Goal: Task Accomplishment & Management: Use online tool/utility

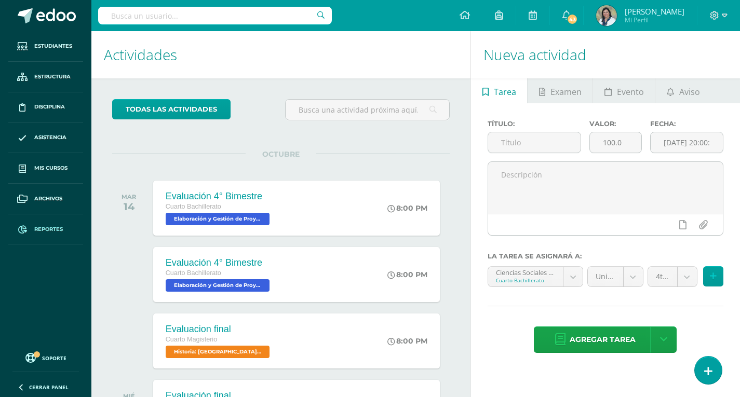
click at [40, 221] on link "Reportes" at bounding box center [45, 229] width 75 height 31
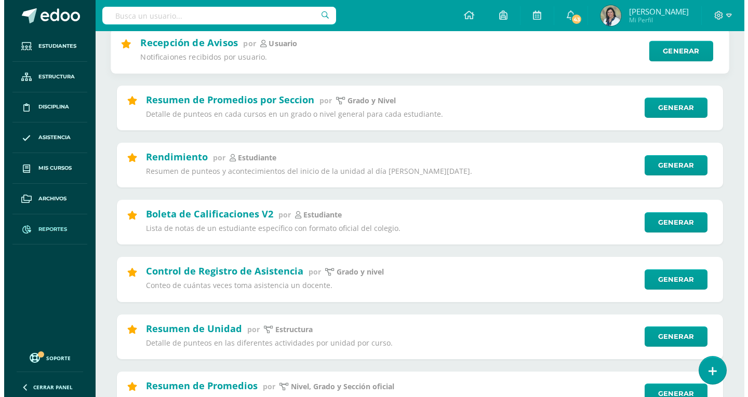
scroll to position [208, 0]
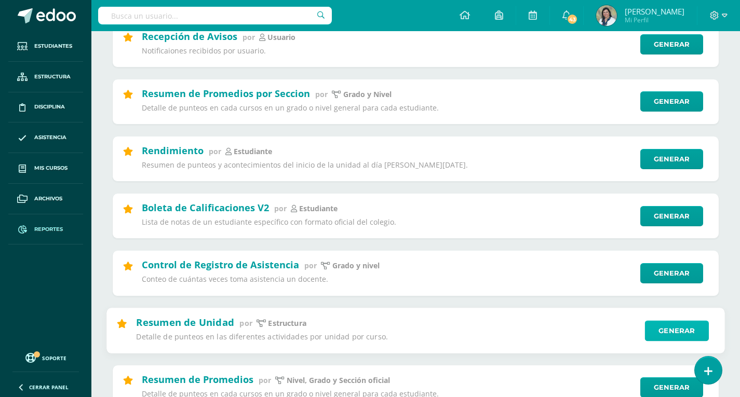
click at [663, 336] on link "Generar" at bounding box center [677, 330] width 64 height 21
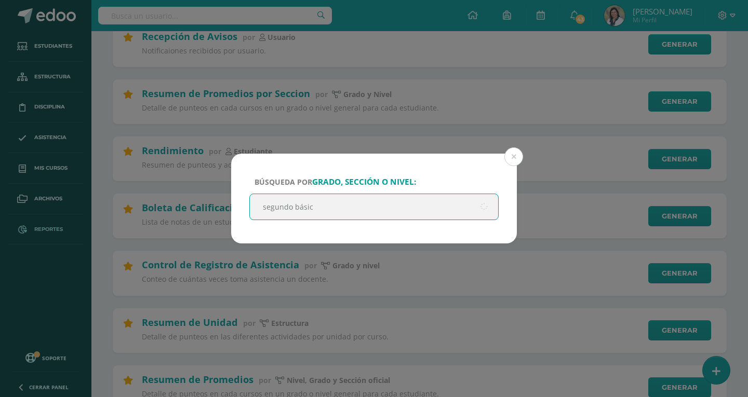
type input "segundo básico"
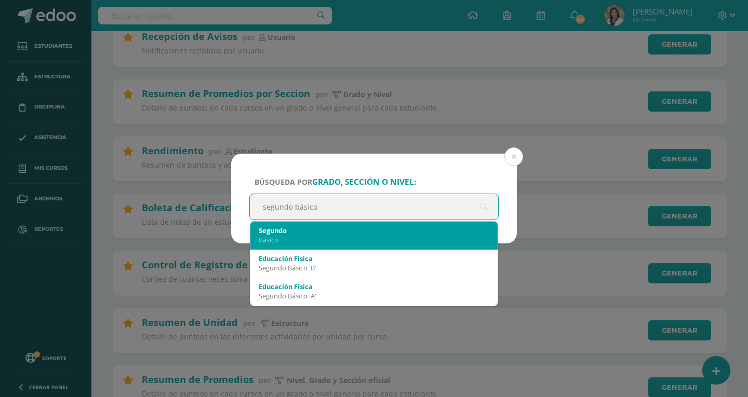
click at [283, 235] on div "Segundo" at bounding box center [374, 230] width 230 height 9
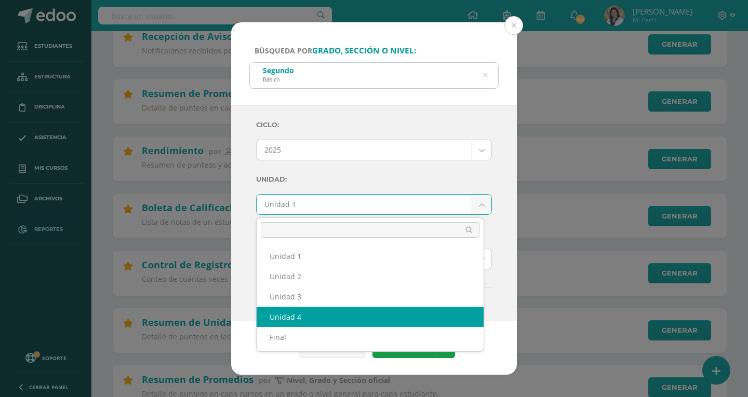
select select "Unidad 4"
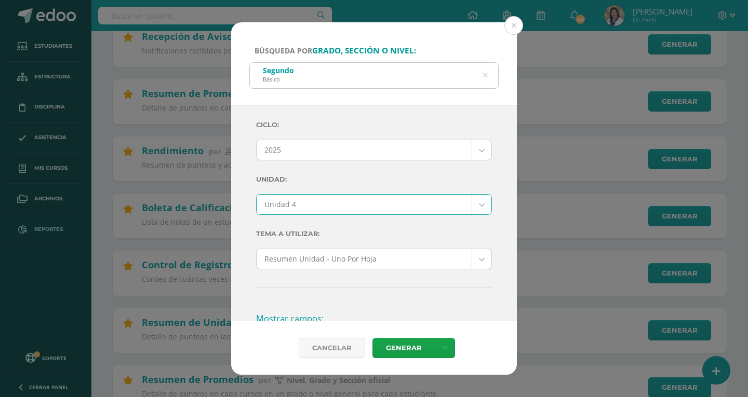
scroll to position [104, 0]
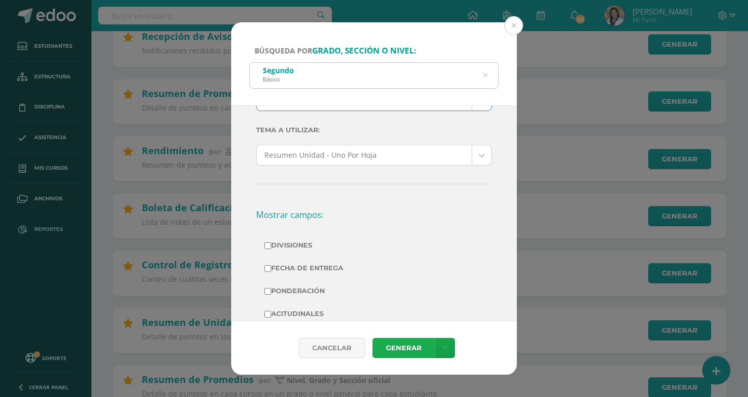
click at [399, 345] on link "Generar" at bounding box center [403, 348] width 62 height 20
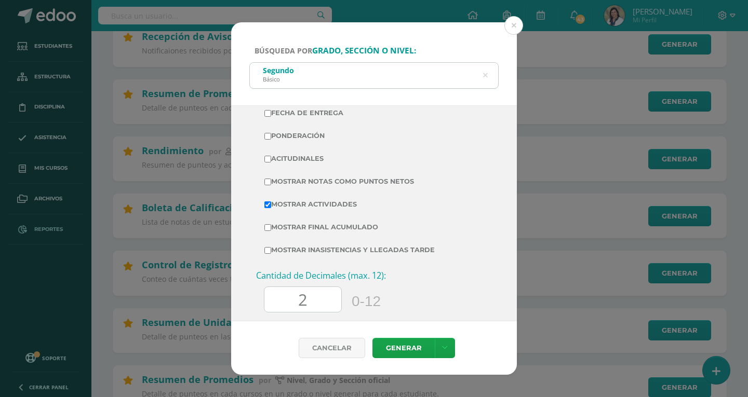
scroll to position [260, 0]
click at [268, 179] on input "Mostrar Notas Como Puntos Netos" at bounding box center [267, 181] width 7 height 7
checkbox input "true"
click at [324, 303] on input "2" at bounding box center [302, 299] width 77 height 25
type input "0"
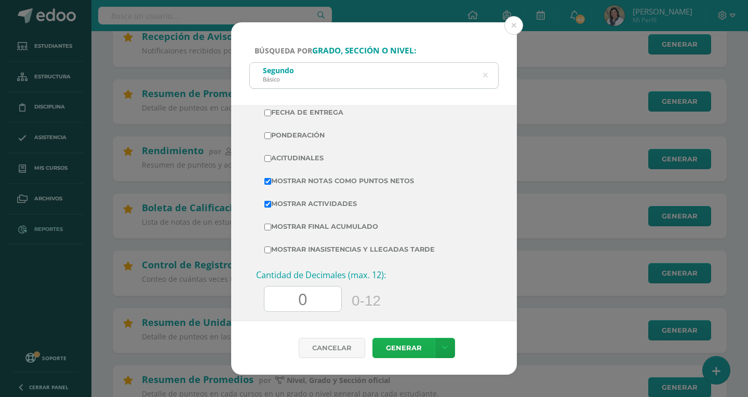
click at [398, 351] on link "Generar" at bounding box center [403, 348] width 62 height 20
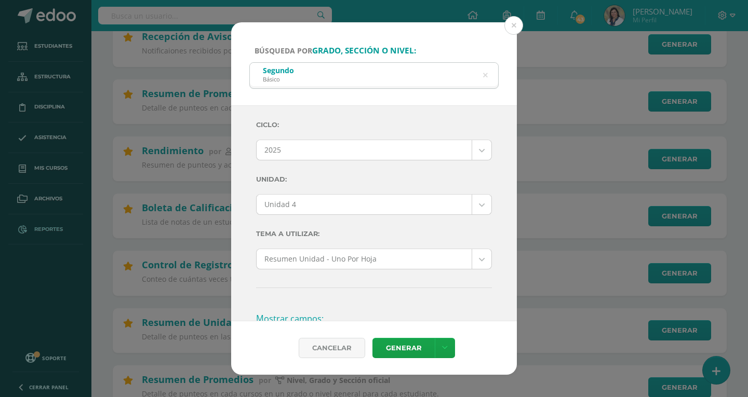
drag, startPoint x: 484, startPoint y: 75, endPoint x: 460, endPoint y: 92, distance: 29.5
click at [484, 75] on icon at bounding box center [485, 75] width 26 height 5
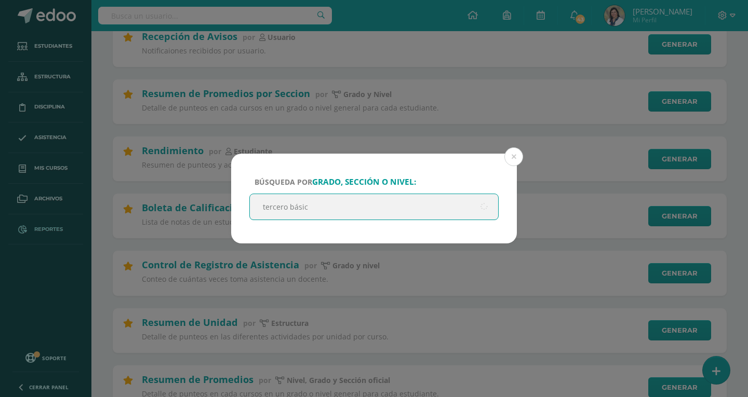
type input "tercero básico"
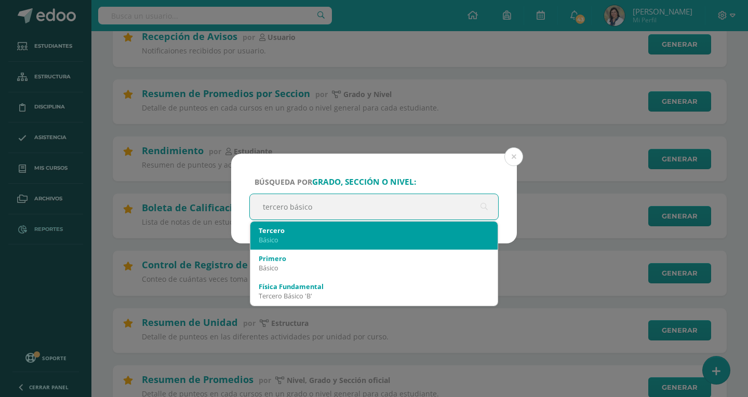
click at [274, 235] on div "Tercero" at bounding box center [374, 230] width 230 height 9
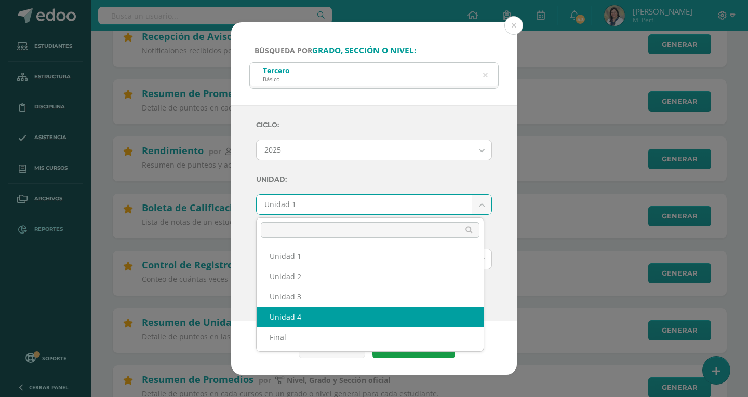
select select "Unidad 4"
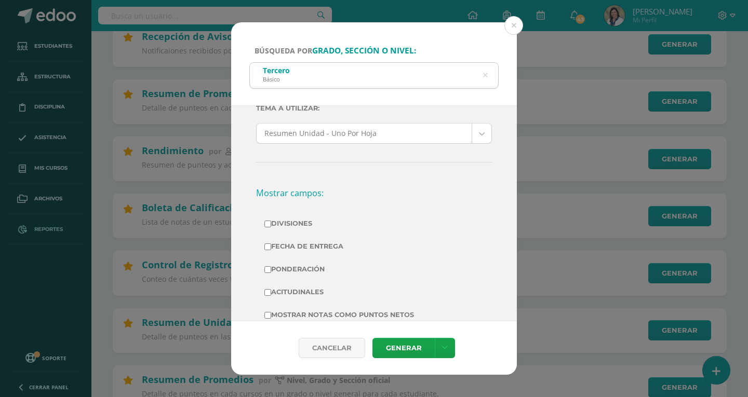
scroll to position [156, 0]
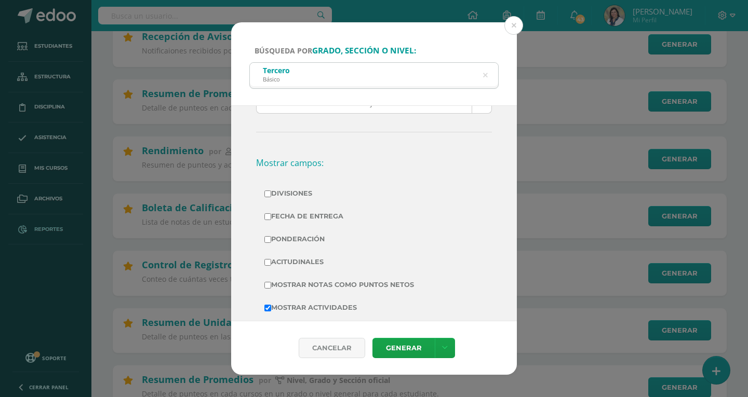
drag, startPoint x: 267, startPoint y: 288, endPoint x: 276, endPoint y: 286, distance: 8.6
click at [267, 288] on input "Mostrar Notas Como Puntos Netos" at bounding box center [267, 285] width 7 height 7
checkbox input "true"
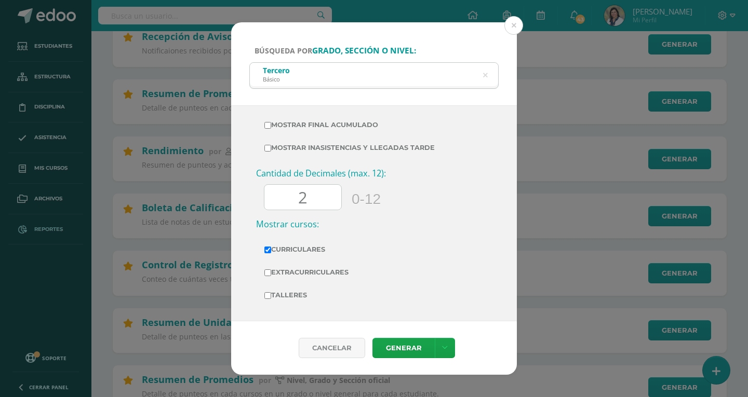
scroll to position [363, 0]
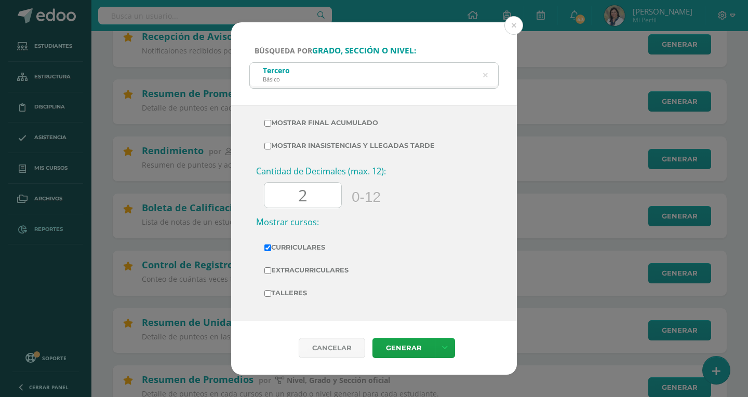
click at [321, 198] on input "2" at bounding box center [302, 195] width 77 height 25
type input "0"
click at [384, 352] on link "Generar" at bounding box center [403, 348] width 62 height 20
click at [486, 76] on icon at bounding box center [485, 75] width 22 height 22
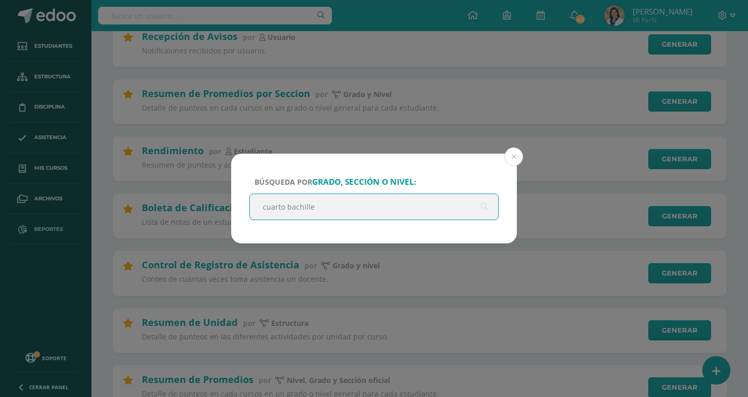
type input "cuarto bachiller"
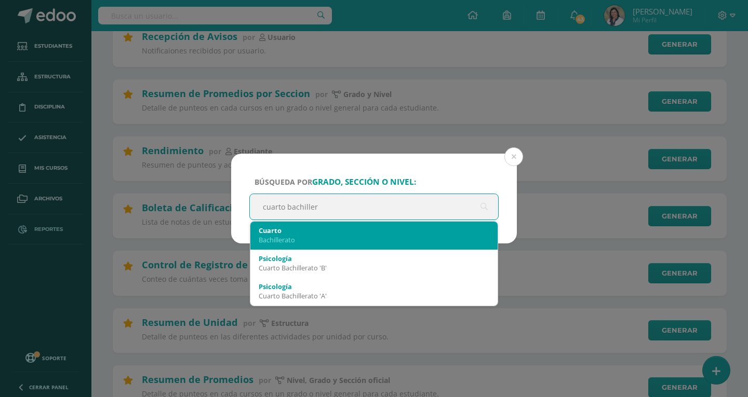
click at [296, 238] on div "Bachillerato" at bounding box center [374, 239] width 230 height 9
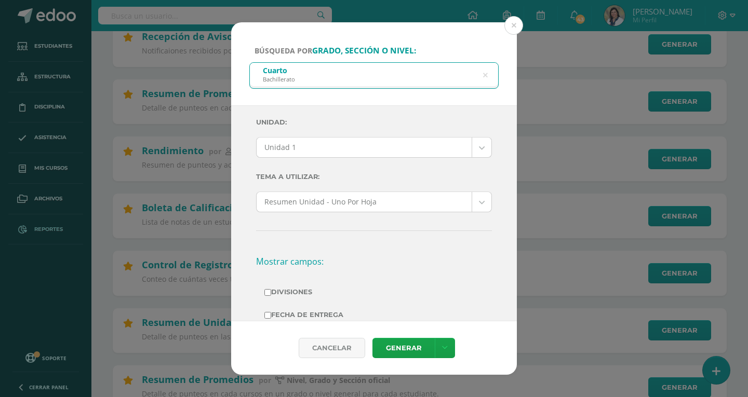
scroll to position [0, 0]
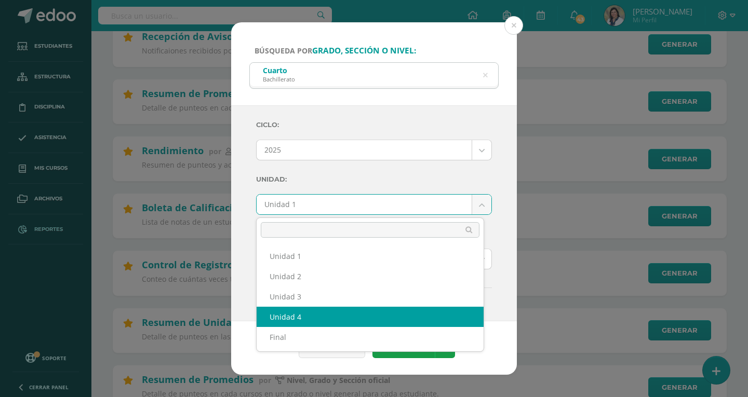
select select "Unidad 4"
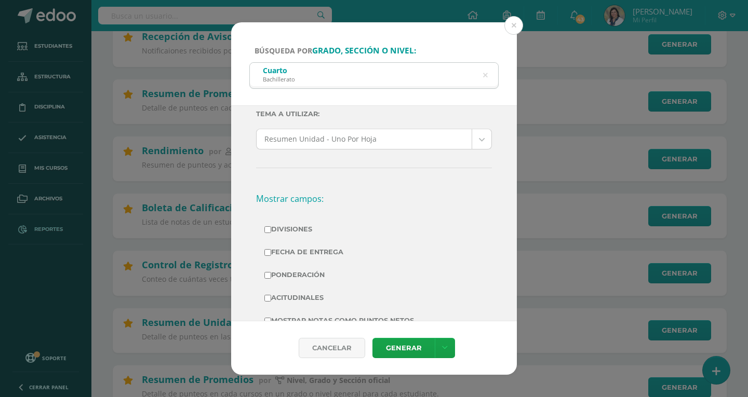
scroll to position [208, 0]
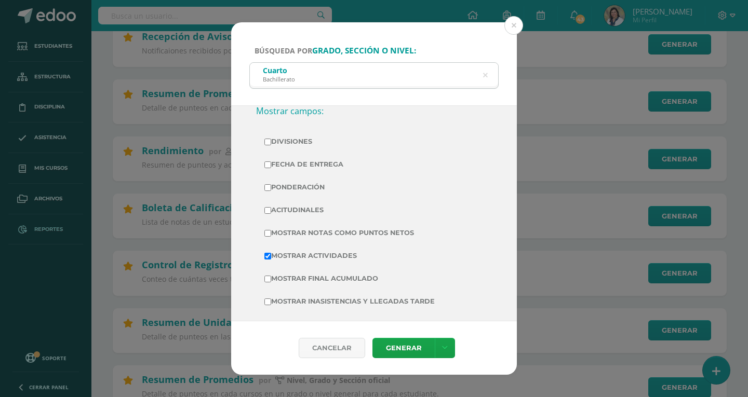
click at [268, 235] on input "Mostrar Notas Como Puntos Netos" at bounding box center [267, 233] width 7 height 7
checkbox input "true"
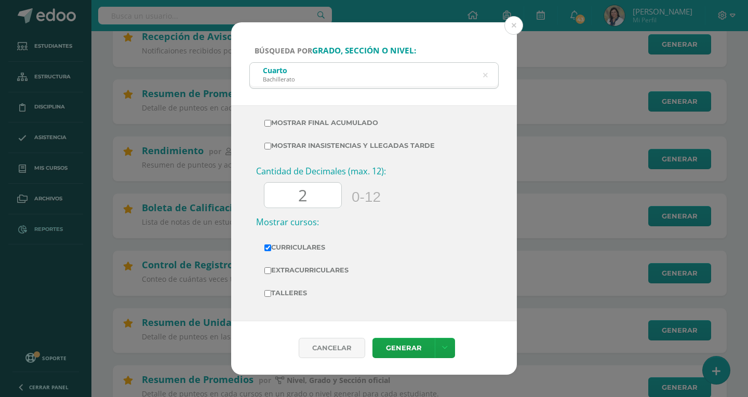
click at [327, 198] on input "2" at bounding box center [302, 195] width 77 height 25
type input "0"
click at [405, 352] on link "Generar" at bounding box center [403, 348] width 62 height 20
click at [483, 78] on icon at bounding box center [485, 75] width 22 height 22
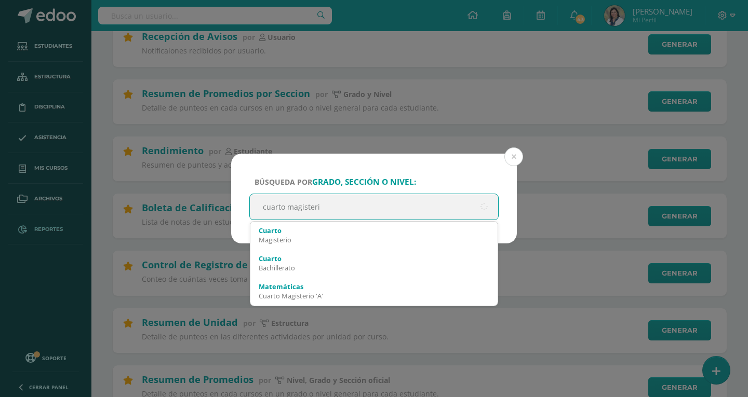
type input "cuarto magisterio"
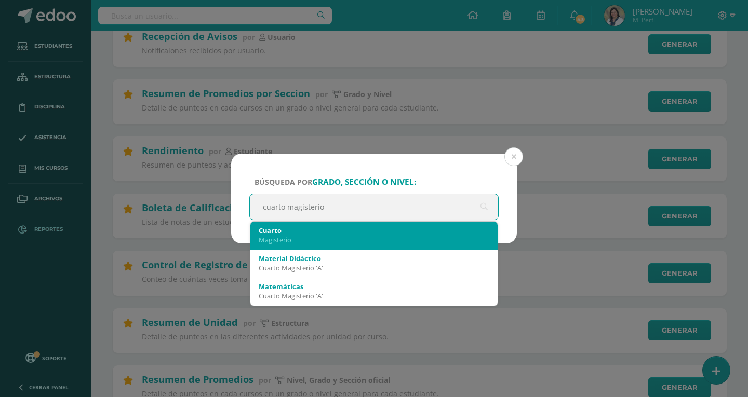
click at [271, 233] on div "Cuarto" at bounding box center [374, 230] width 230 height 9
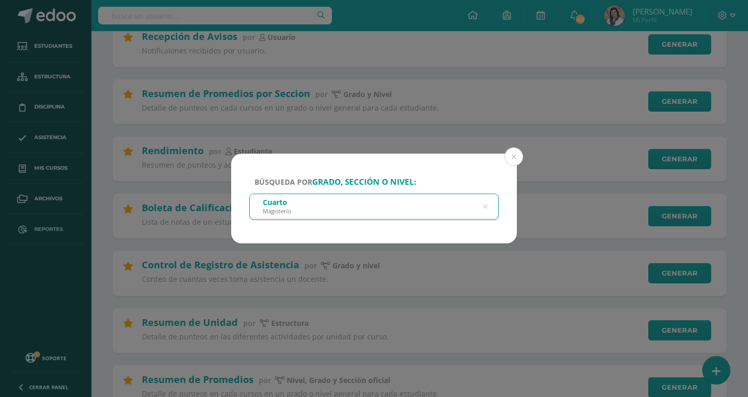
click at [487, 208] on icon at bounding box center [485, 207] width 22 height 22
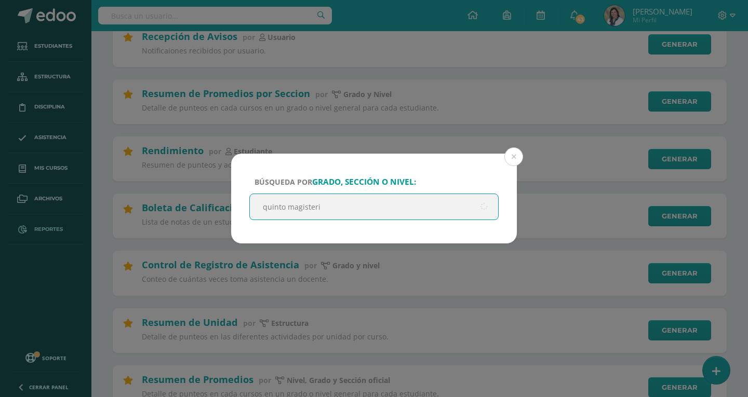
type input "quinto magisterio"
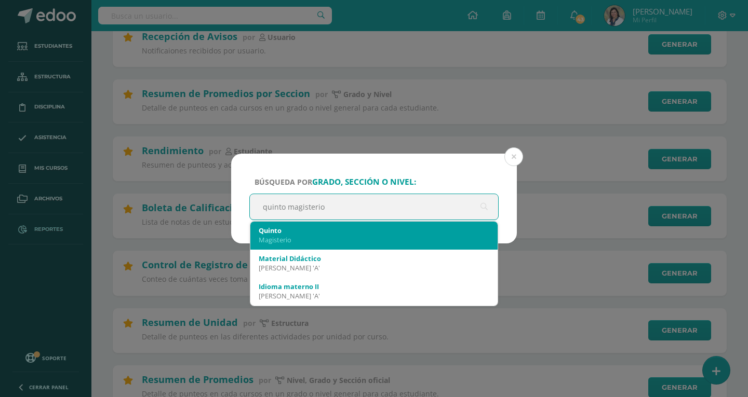
click at [286, 254] on div "Material Didáctico" at bounding box center [374, 258] width 230 height 9
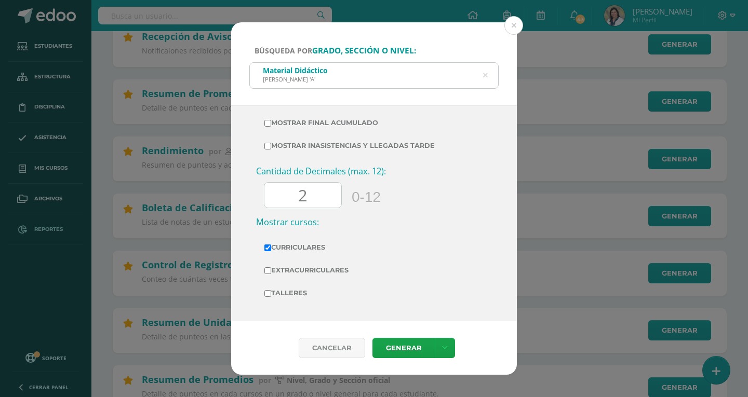
click at [483, 77] on icon at bounding box center [485, 75] width 22 height 22
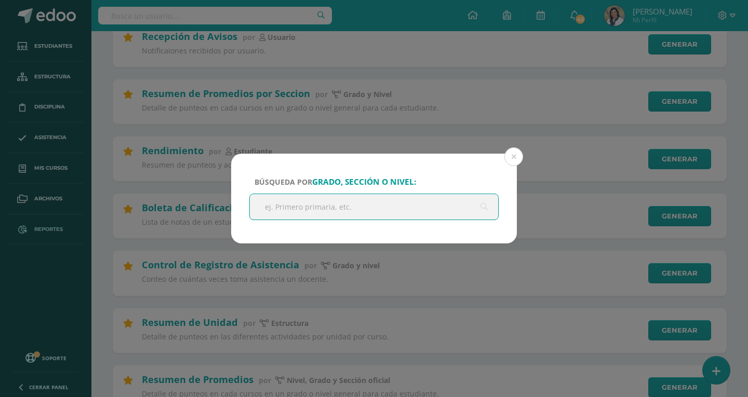
click at [365, 209] on input "text" at bounding box center [374, 206] width 248 height 25
type input "quinto m"
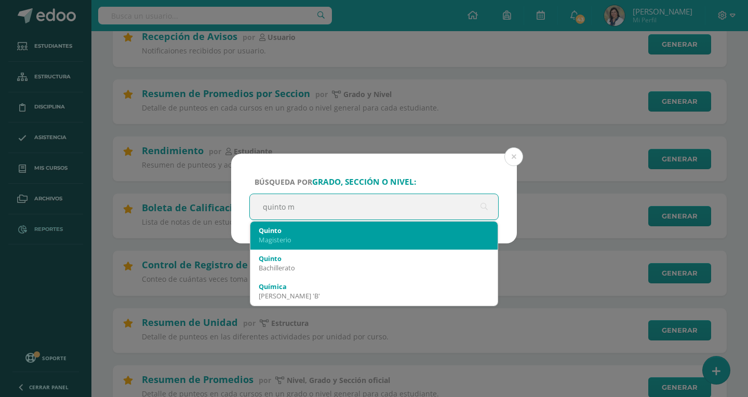
click at [271, 232] on div "Quinto" at bounding box center [374, 230] width 230 height 9
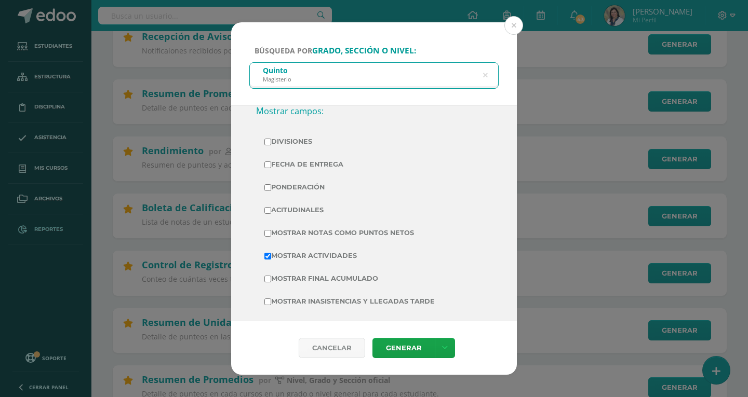
scroll to position [0, 0]
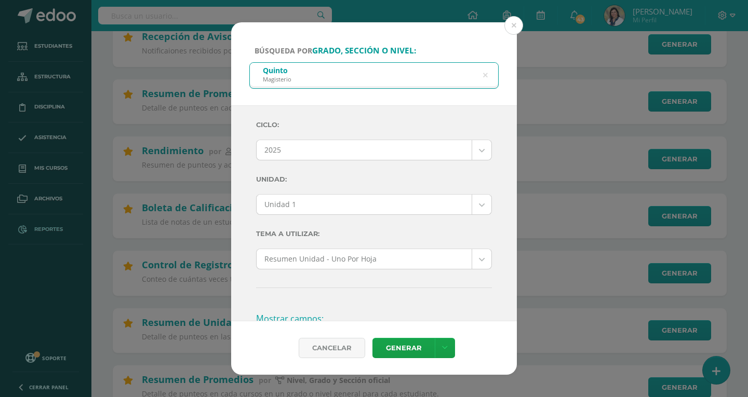
click at [297, 319] on h3 "Mostrar campos:" at bounding box center [374, 318] width 236 height 21
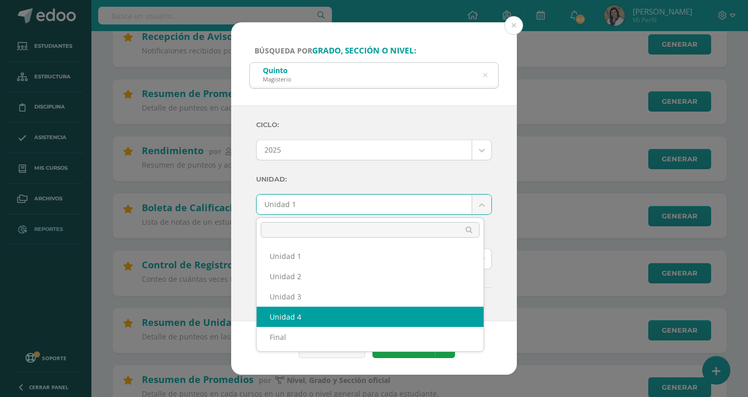
select select "Unidad 4"
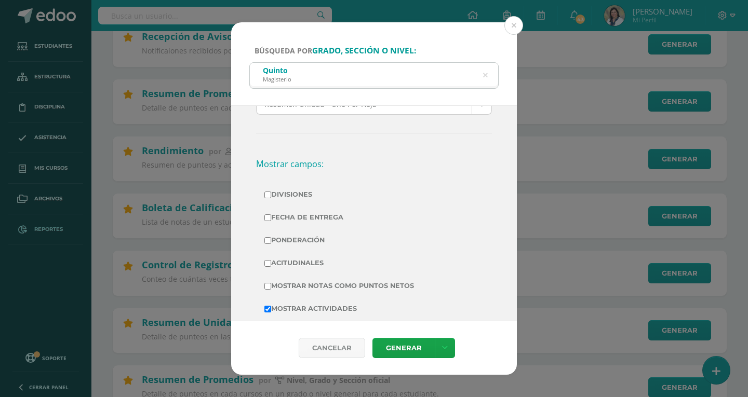
scroll to position [156, 0]
click at [269, 283] on input "Mostrar Notas Como Puntos Netos" at bounding box center [267, 285] width 7 height 7
checkbox input "true"
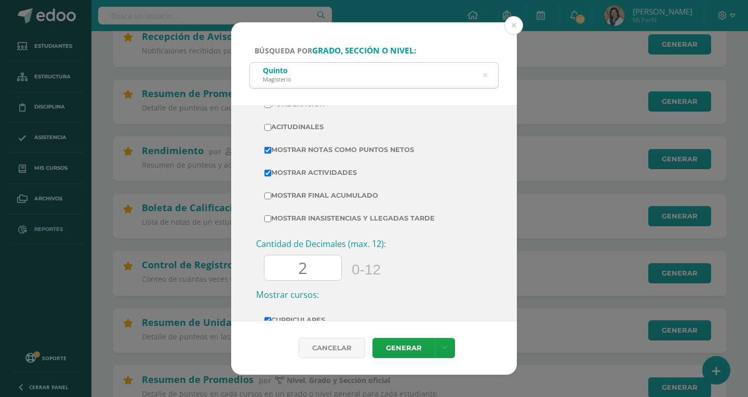
scroll to position [311, 0]
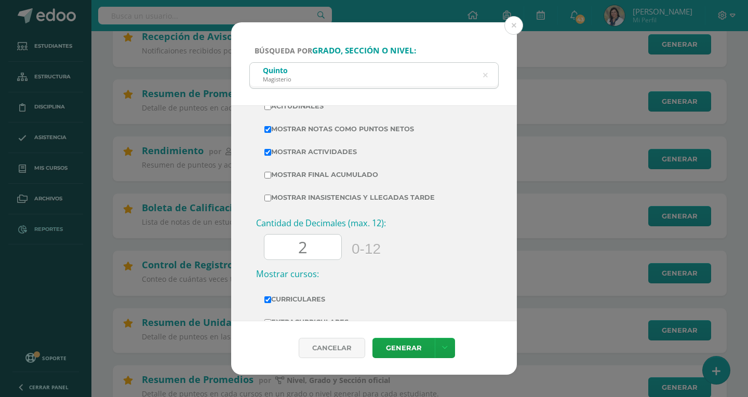
click at [322, 251] on input "2" at bounding box center [302, 247] width 77 height 25
type input "0"
click at [406, 351] on link "Generar" at bounding box center [403, 348] width 62 height 20
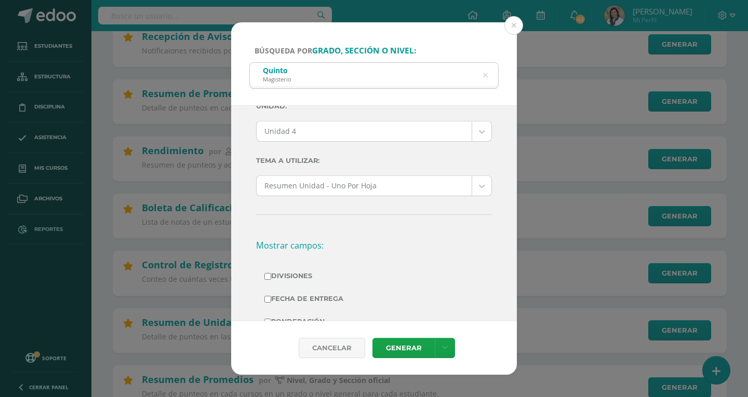
scroll to position [260, 0]
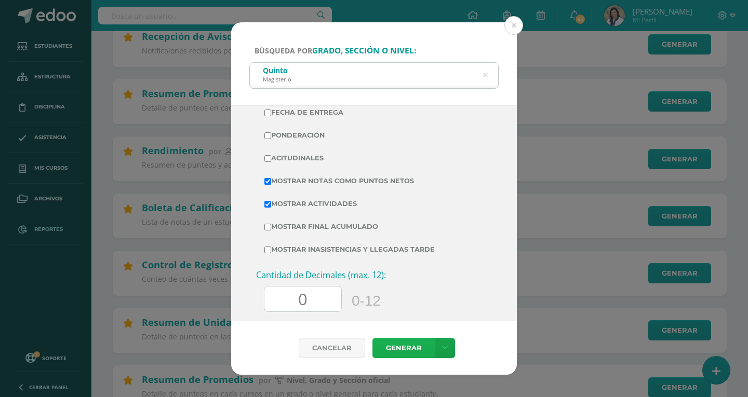
click at [399, 348] on link "Generar" at bounding box center [403, 348] width 62 height 20
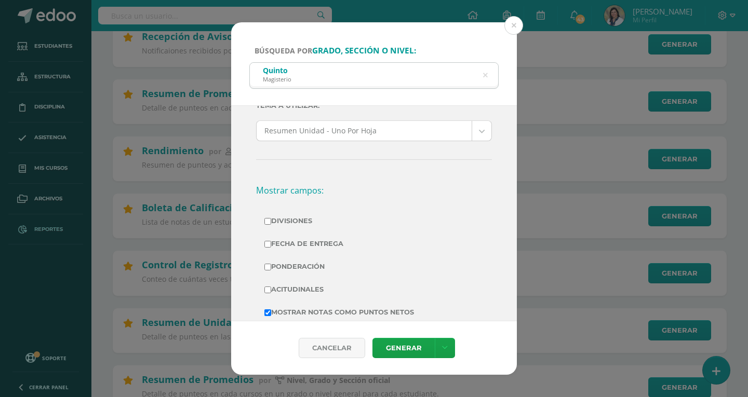
scroll to position [0, 0]
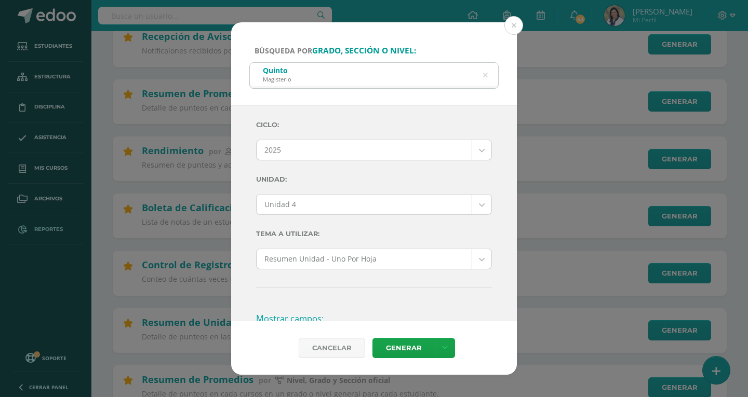
drag, startPoint x: 485, startPoint y: 74, endPoint x: 435, endPoint y: 90, distance: 52.9
click at [485, 74] on icon at bounding box center [485, 75] width 22 height 22
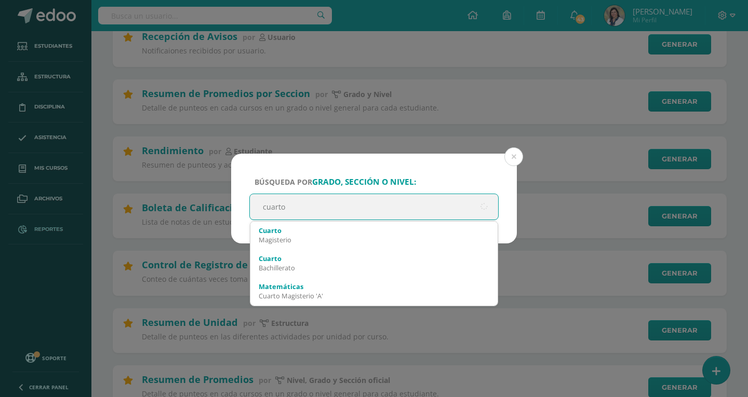
type input "cuarto"
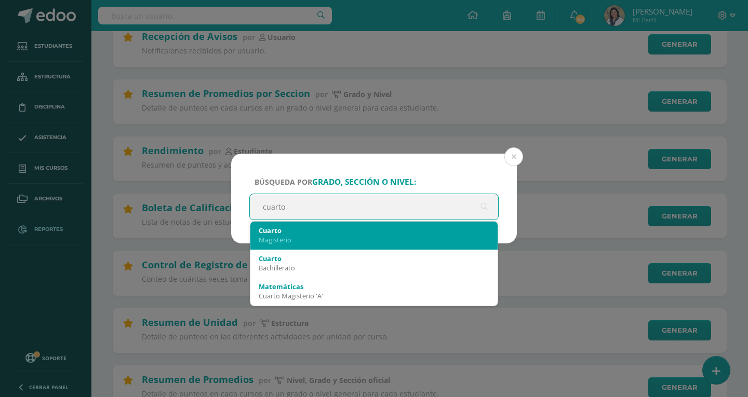
click at [284, 234] on div "Cuarto" at bounding box center [374, 230] width 230 height 9
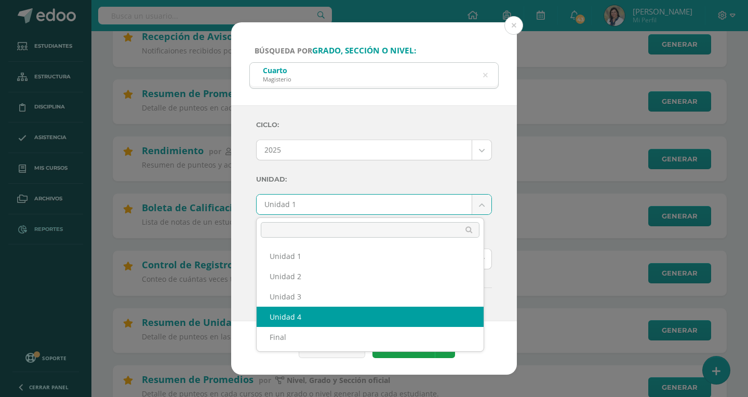
select select "Unidad 4"
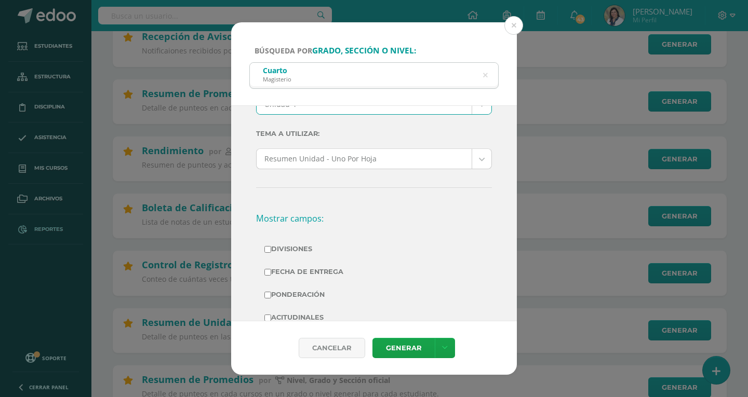
scroll to position [156, 0]
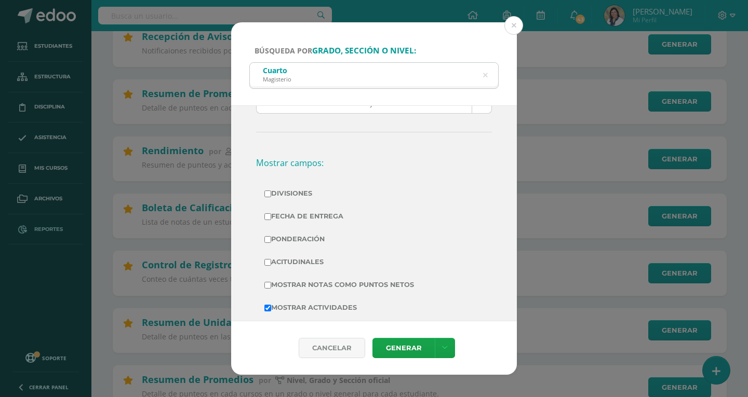
click at [268, 282] on input "Mostrar Notas Como Puntos Netos" at bounding box center [267, 285] width 7 height 7
checkbox input "true"
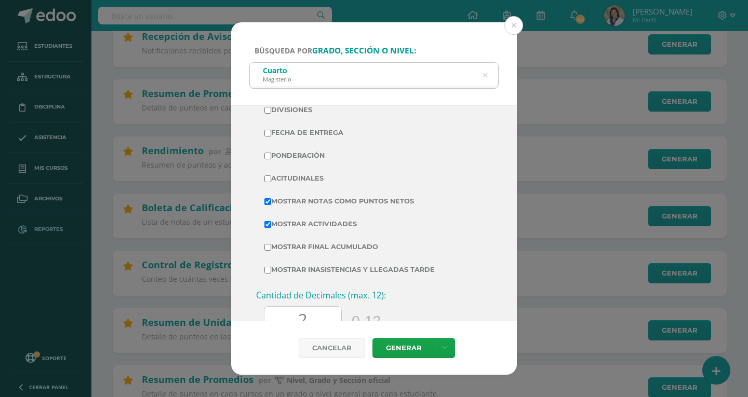
scroll to position [260, 0]
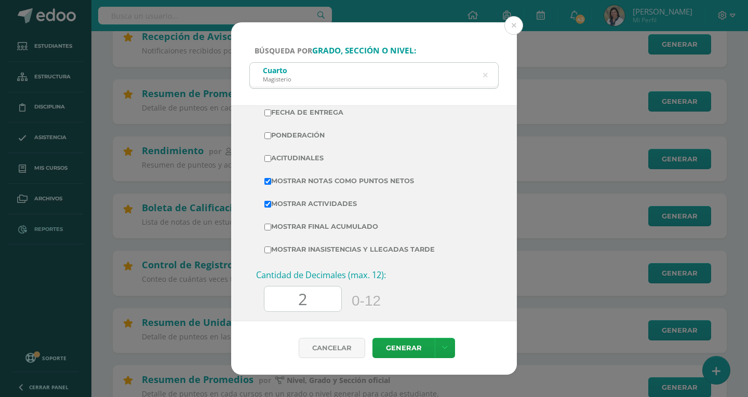
click at [316, 296] on input "2" at bounding box center [302, 299] width 77 height 25
type input "0"
click at [393, 350] on link "Generar" at bounding box center [403, 348] width 62 height 20
click at [483, 77] on icon at bounding box center [485, 75] width 22 height 22
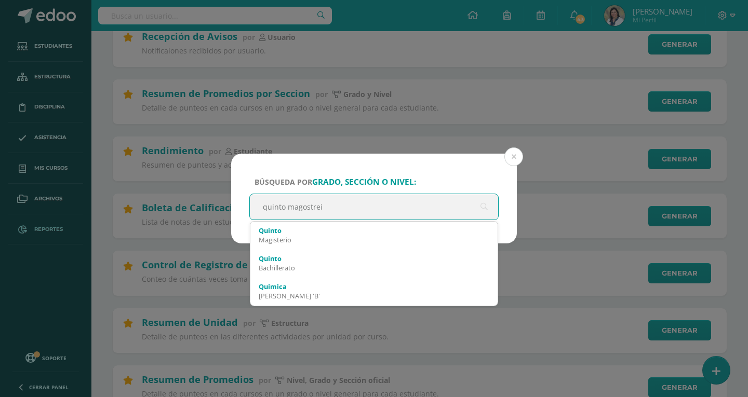
type input "[PERSON_NAME]"
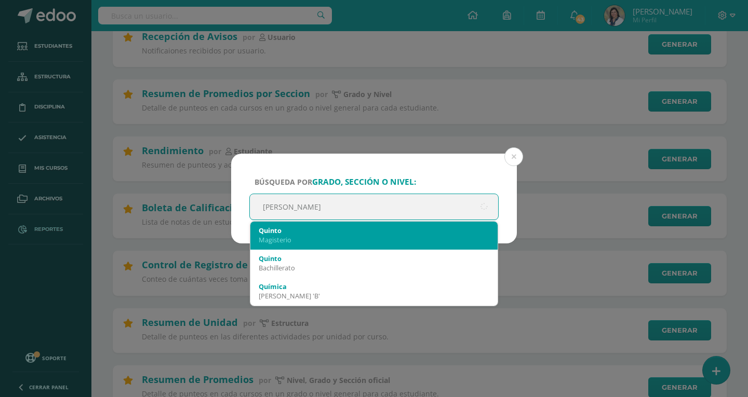
click at [260, 239] on div "Magisterio" at bounding box center [374, 239] width 230 height 9
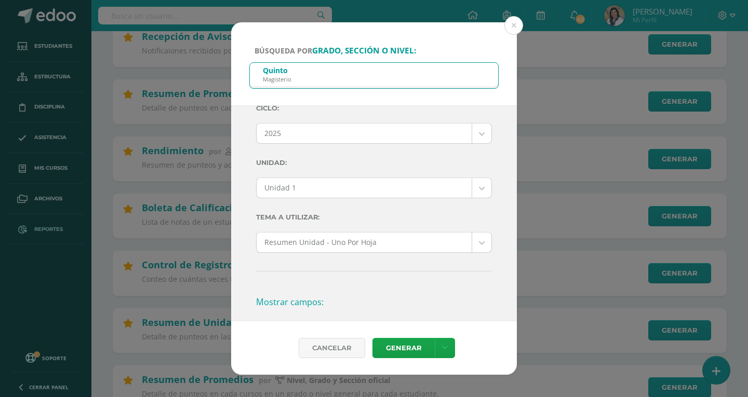
scroll to position [0, 0]
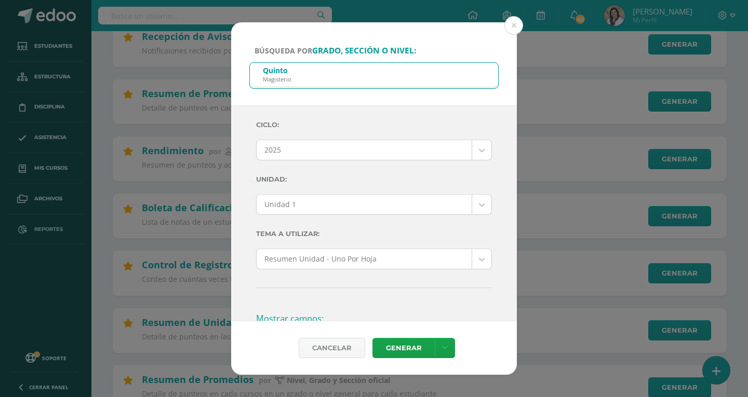
drag, startPoint x: 475, startPoint y: 205, endPoint x: 453, endPoint y: 211, distance: 22.8
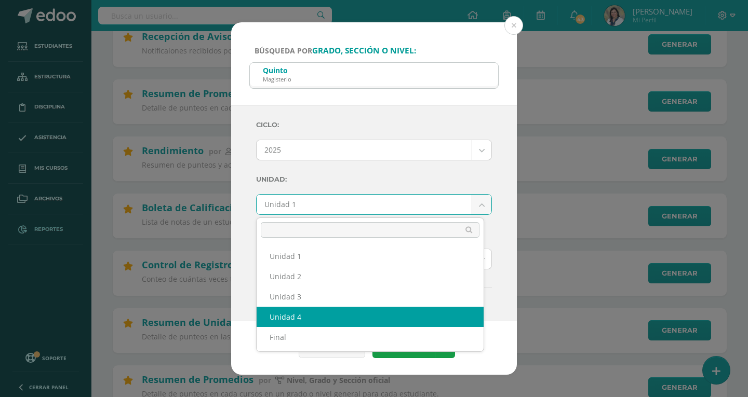
select select "Unidad 4"
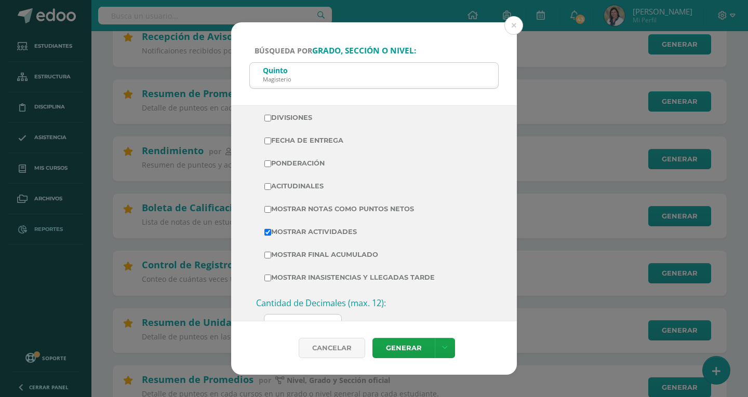
scroll to position [260, 0]
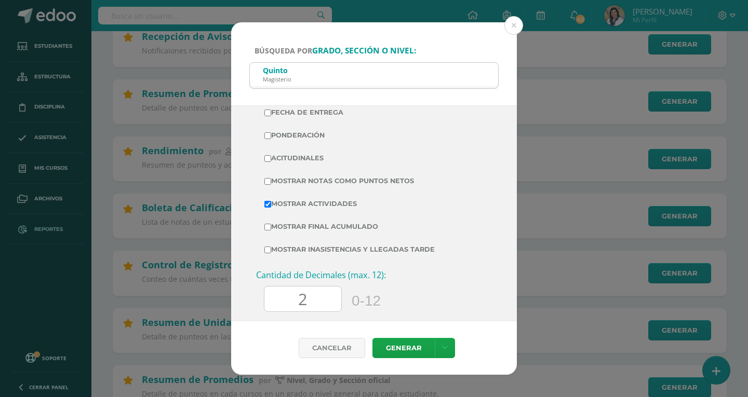
click at [267, 180] on input "Mostrar Notas Como Puntos Netos" at bounding box center [267, 181] width 7 height 7
checkbox input "true"
click at [311, 297] on input "2" at bounding box center [302, 299] width 77 height 25
type input "0"
click at [414, 348] on link "Generar" at bounding box center [403, 348] width 62 height 20
